Goal: Check status: Check status

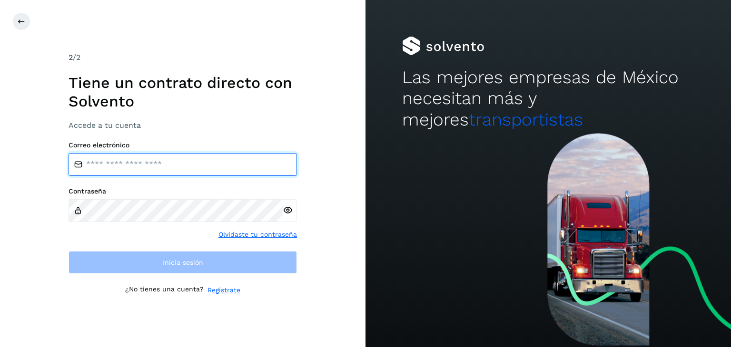
click at [154, 162] on input "email" at bounding box center [183, 164] width 228 height 23
type input "**********"
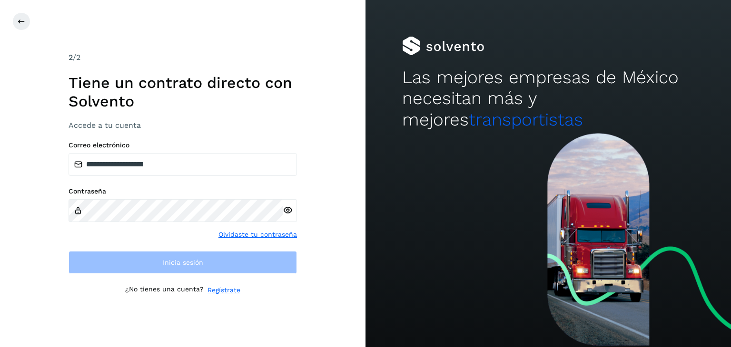
click at [288, 209] on icon at bounding box center [288, 211] width 10 height 10
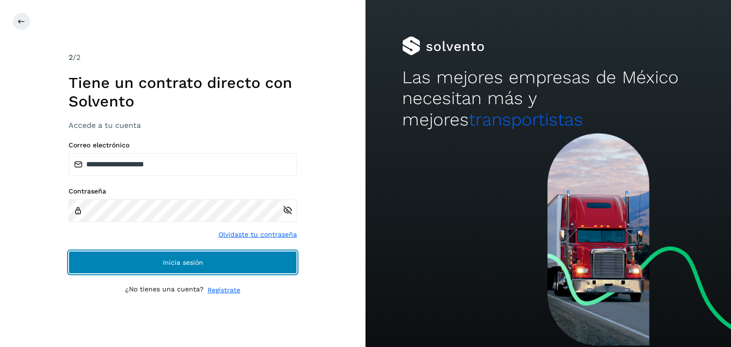
click at [190, 265] on button "Inicia sesión" at bounding box center [183, 262] width 228 height 23
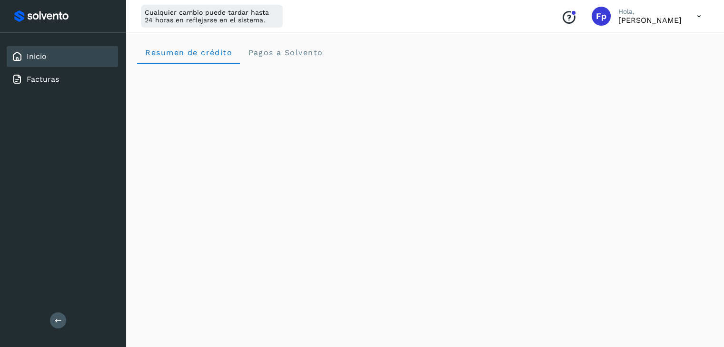
click at [696, 15] on icon at bounding box center [699, 17] width 20 height 20
click at [651, 42] on div "Documentación" at bounding box center [651, 43] width 113 height 18
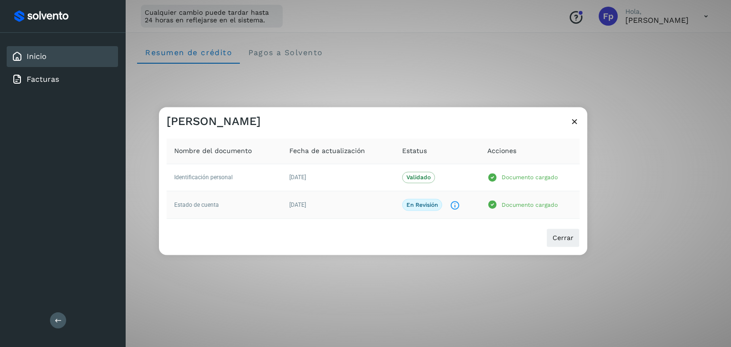
click at [429, 204] on p "En revisión" at bounding box center [421, 205] width 31 height 7
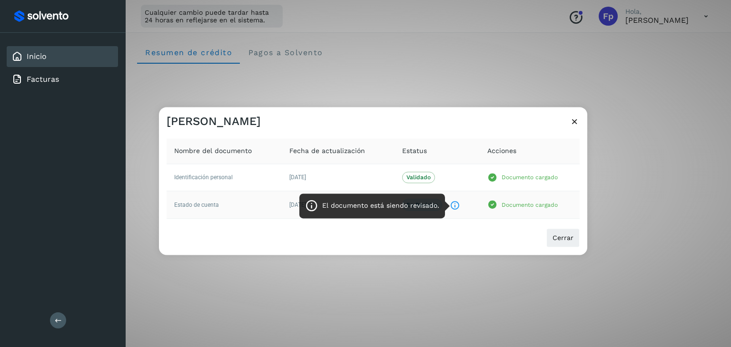
click at [453, 205] on icon "El documento está siendo revisado." at bounding box center [455, 206] width 10 height 10
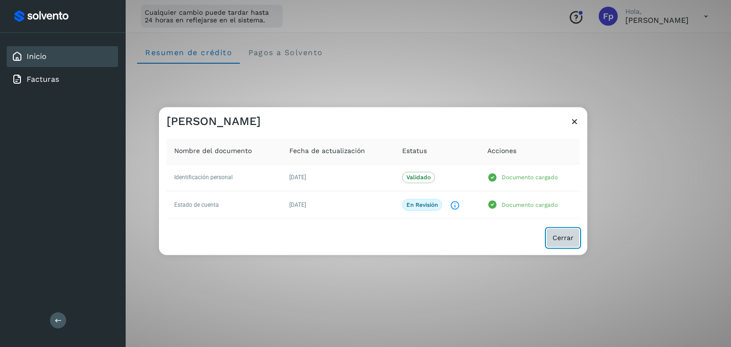
click at [563, 235] on span "Cerrar" at bounding box center [562, 238] width 21 height 7
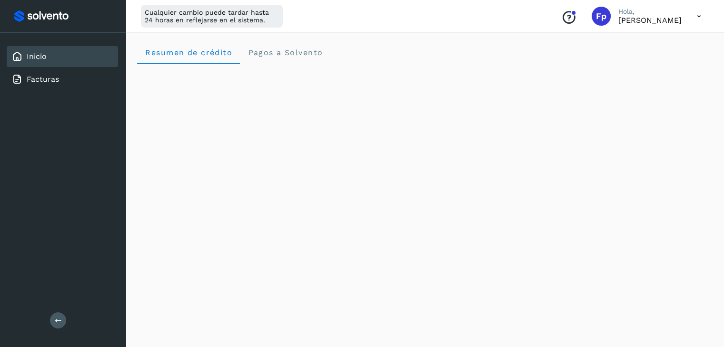
click at [693, 13] on icon at bounding box center [699, 17] width 20 height 20
click at [661, 42] on div "Documentación" at bounding box center [651, 43] width 113 height 18
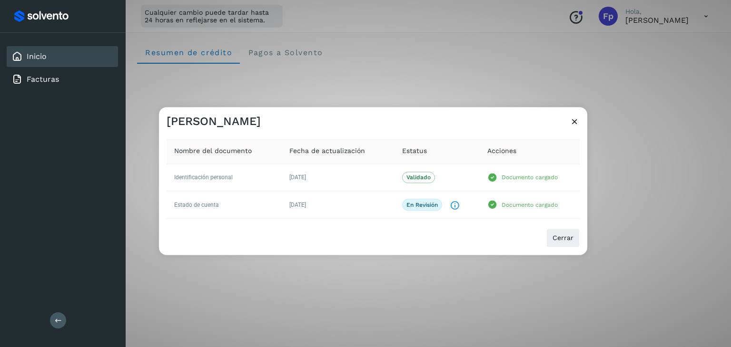
click at [573, 118] on icon at bounding box center [574, 122] width 10 height 10
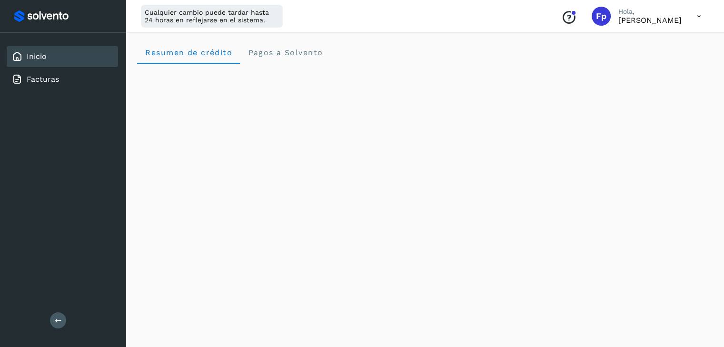
click at [698, 12] on icon at bounding box center [699, 17] width 20 height 20
click at [397, 49] on div at bounding box center [362, 173] width 724 height 347
click at [38, 88] on div "Facturas" at bounding box center [62, 79] width 111 height 21
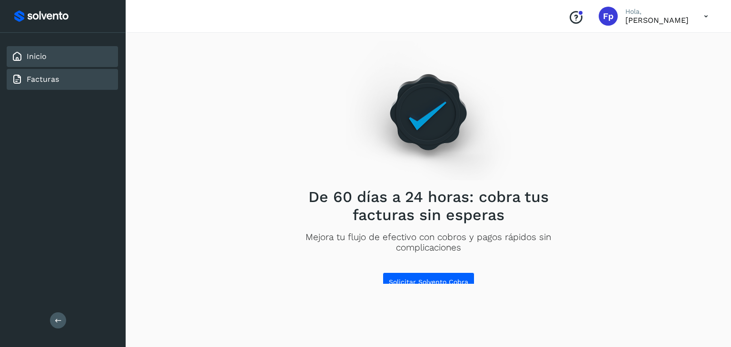
click at [36, 54] on link "Inicio" at bounding box center [37, 56] width 20 height 9
